Goal: Task Accomplishment & Management: Complete application form

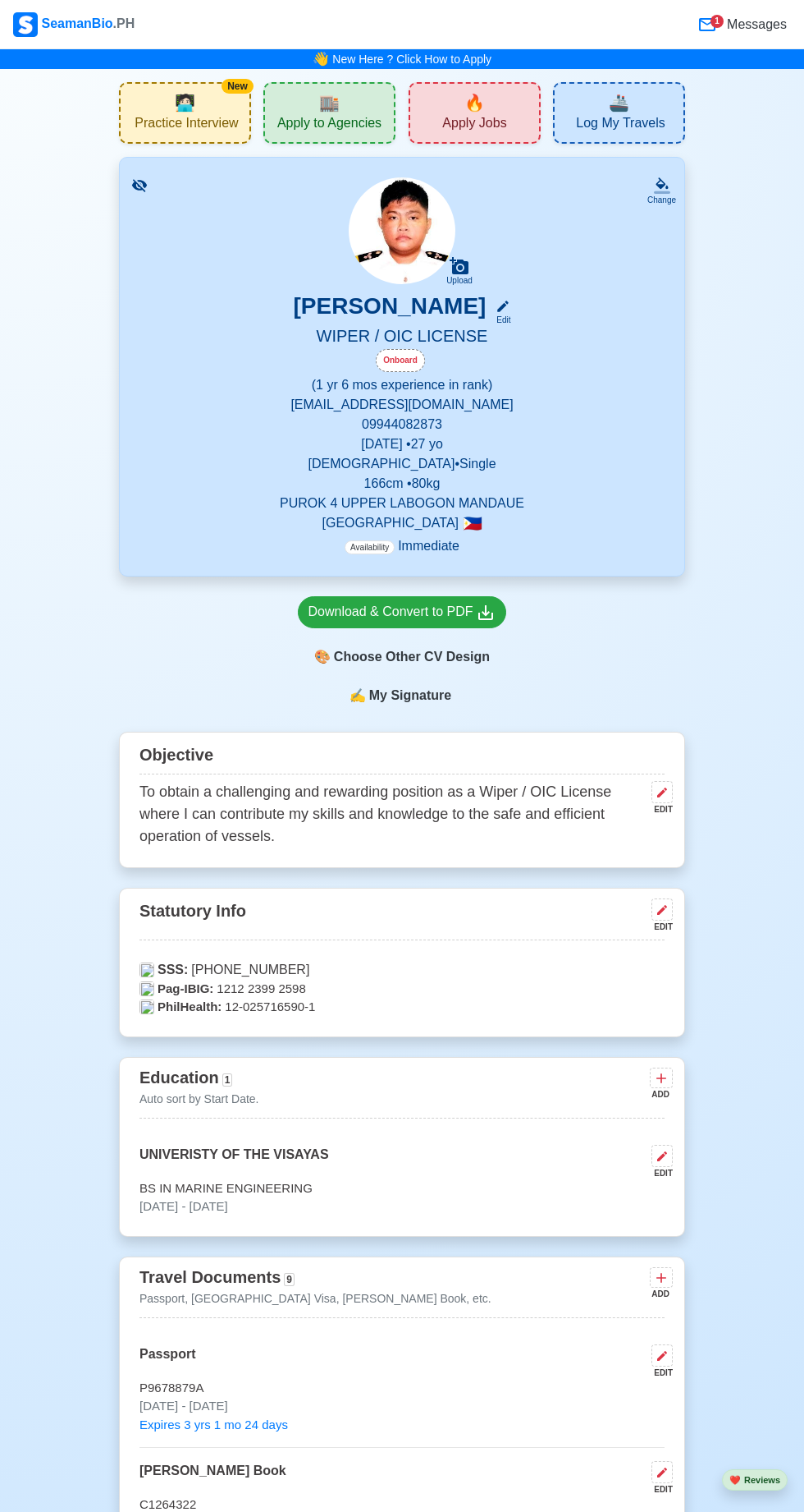
click at [539, 137] on div "🔥 Apply Jobs" at bounding box center [474, 113] width 132 height 62
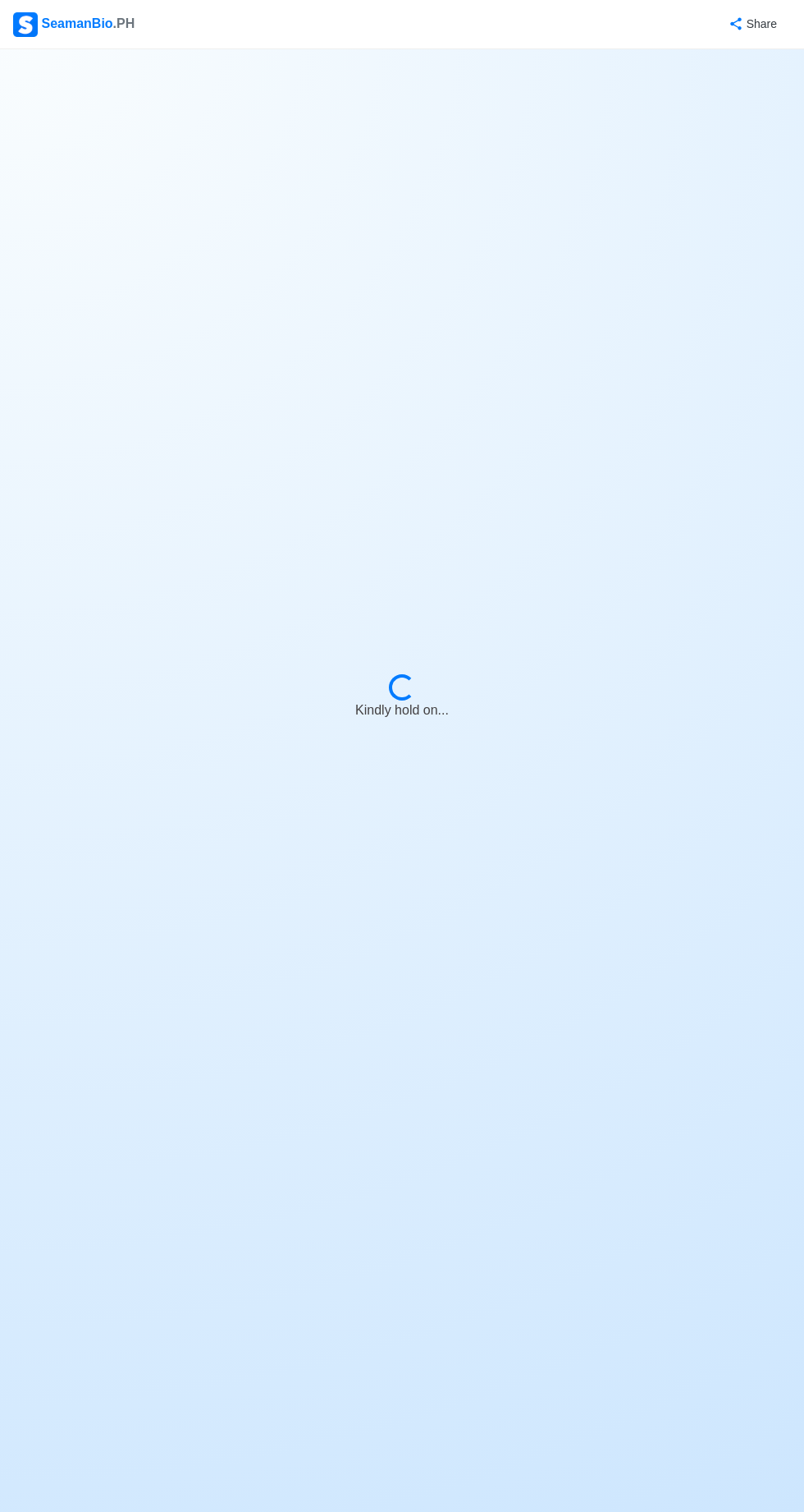
select select "Wiper"
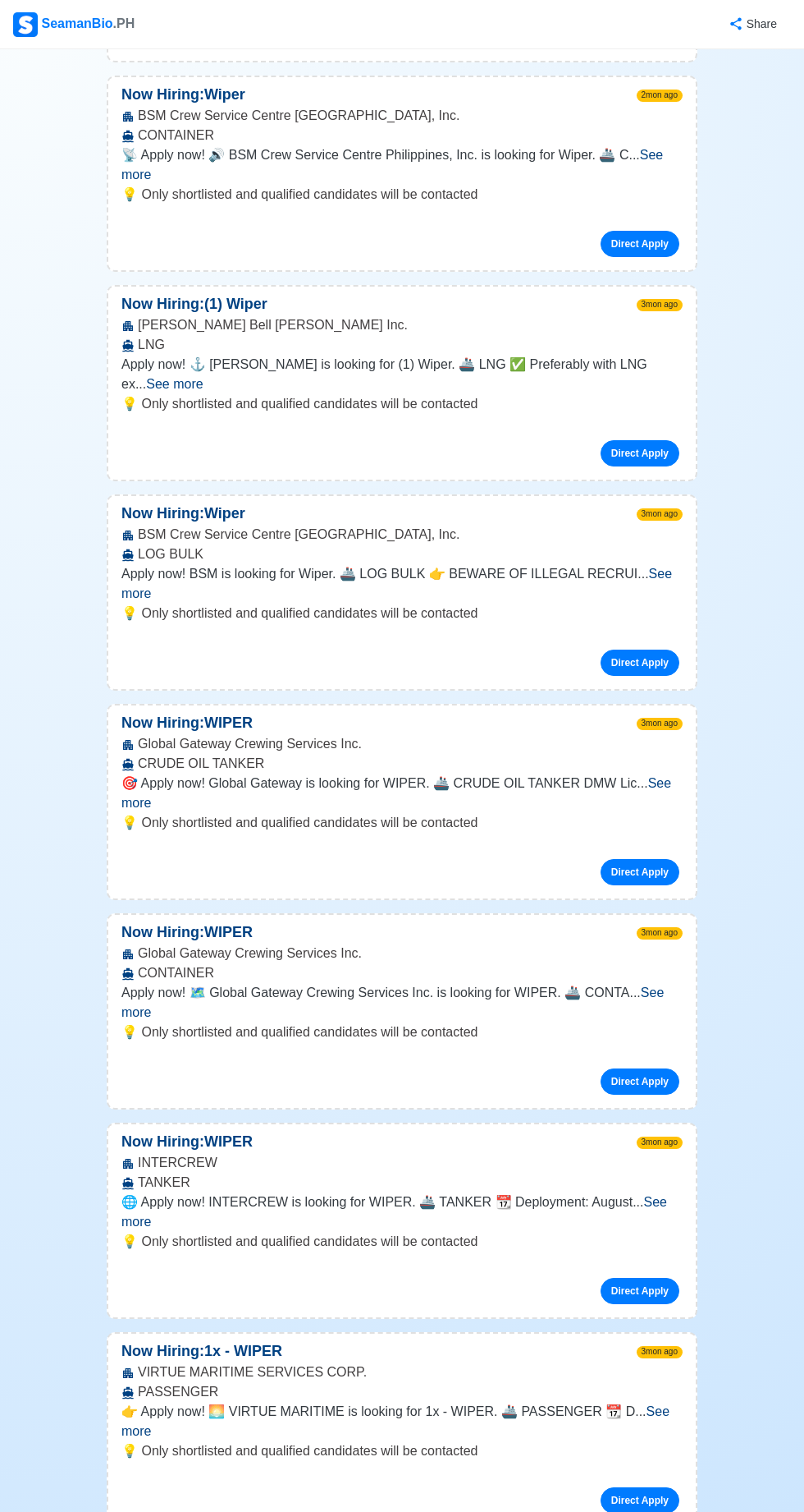
scroll to position [7309, 0]
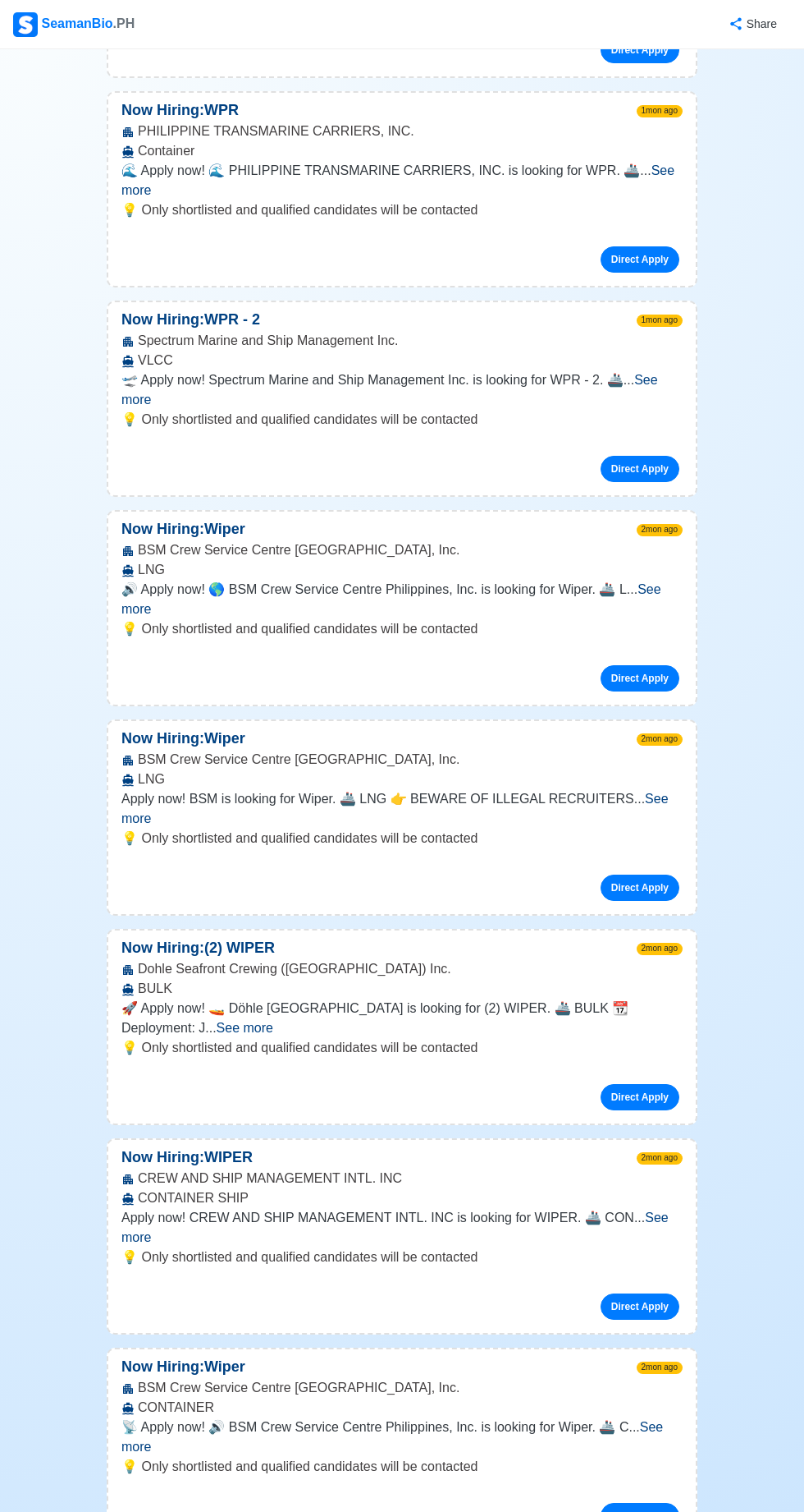
scroll to position [6037, 0]
click at [663, 1420] on span "See more" at bounding box center [392, 1437] width 542 height 34
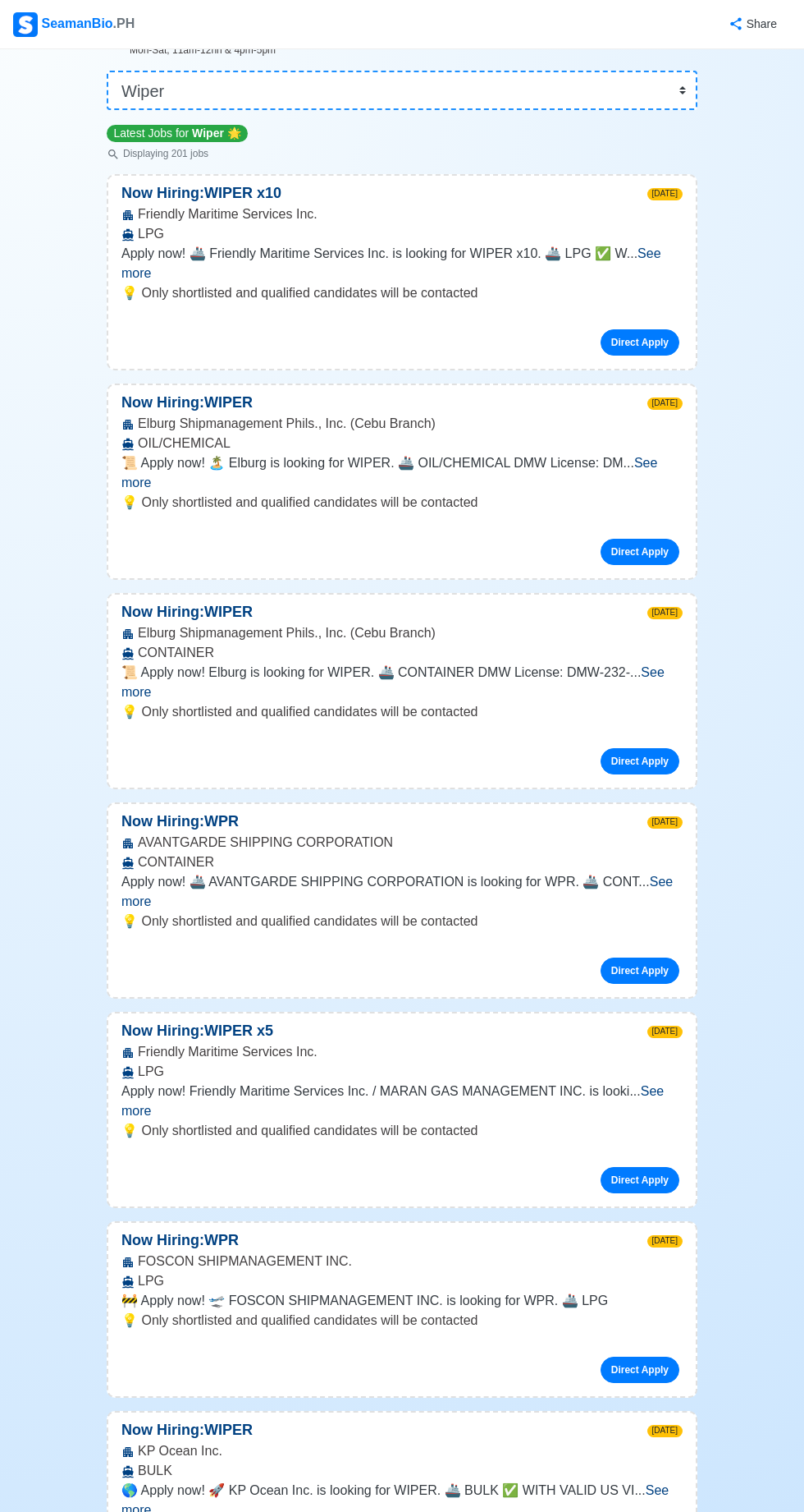
scroll to position [0, 0]
